Goal: Find contact information: Find contact information

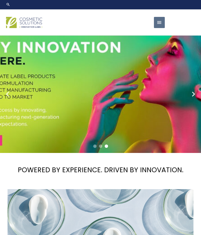
click at [164, 28] on button "Main Menu" at bounding box center [159, 22] width 11 height 11
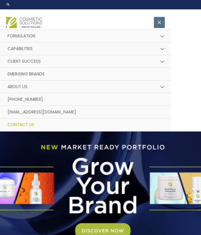
click at [34, 127] on span "Contact Us" at bounding box center [21, 125] width 26 height 6
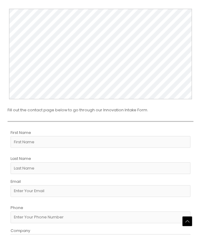
scroll to position [120, 0]
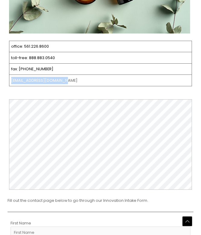
drag, startPoint x: 73, startPoint y: 134, endPoint x: 9, endPoint y: 136, distance: 63.3
click at [9, 86] on td "[EMAIL_ADDRESS][DOMAIN_NAME]" at bounding box center [100, 80] width 182 height 11
copy td "[EMAIL_ADDRESS][DOMAIN_NAME]"
